Goal: Check status: Check status

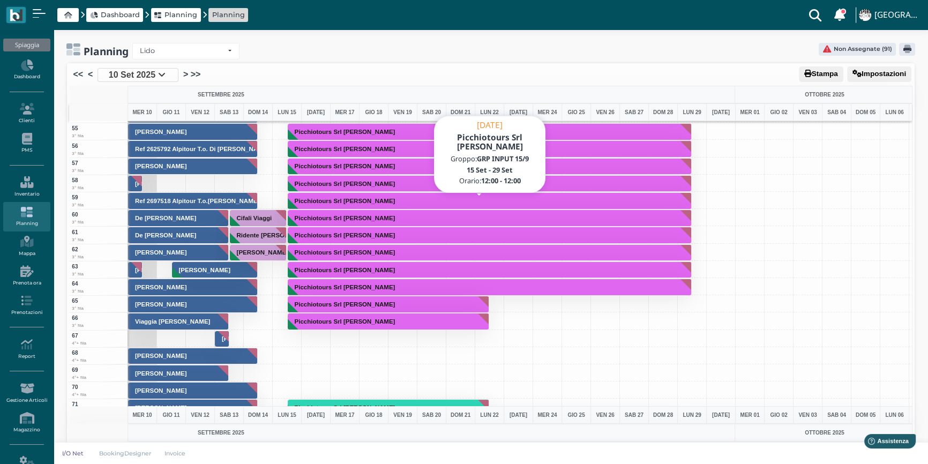
scroll to position [925, 0]
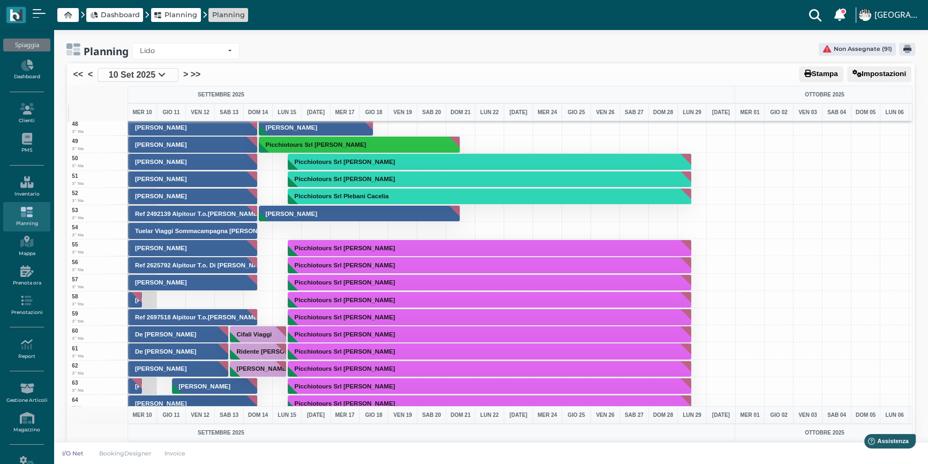
scroll to position [876, 0]
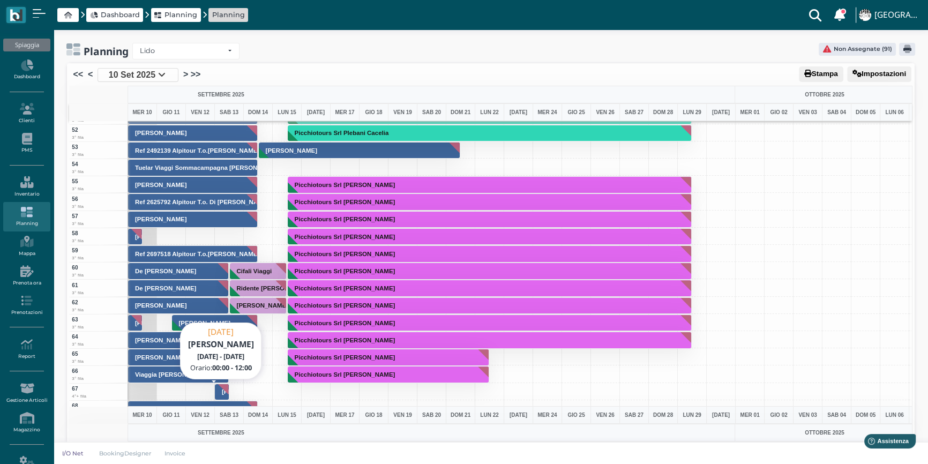
click at [220, 389] on h3 "Giacchè Stefania" at bounding box center [247, 391] width 60 height 6
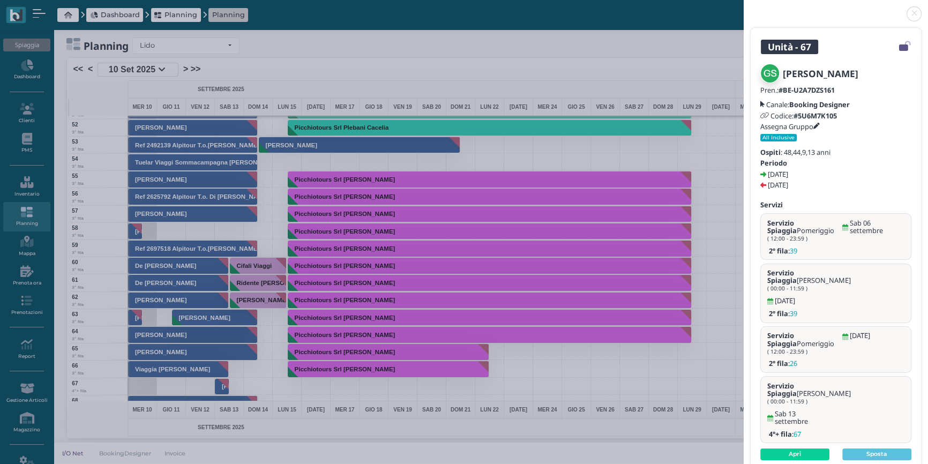
scroll to position [7, 0]
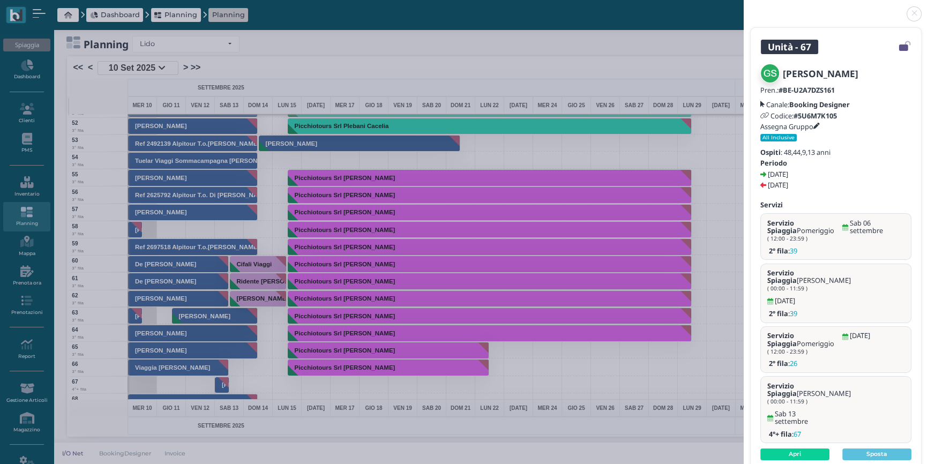
click at [743, 7] on link at bounding box center [743, 7] width 0 height 0
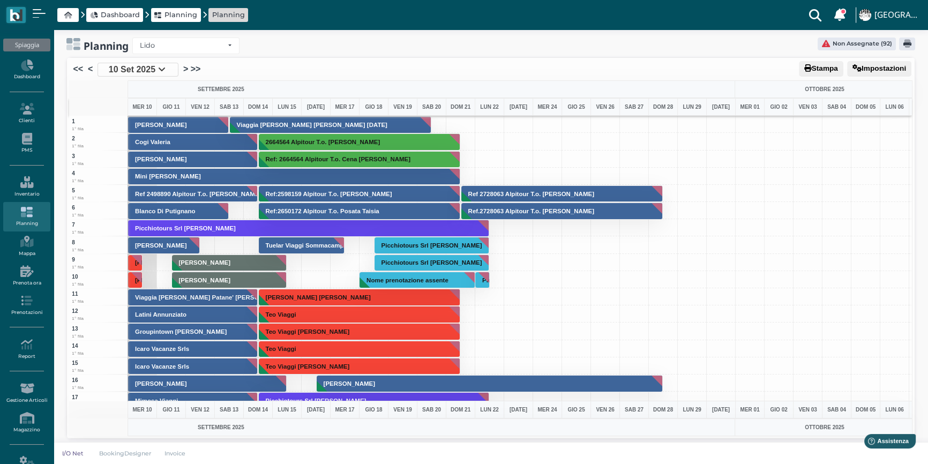
scroll to position [7, 0]
